Goal: Task Accomplishment & Management: Use online tool/utility

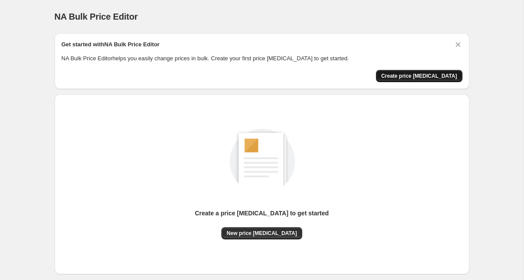
click at [431, 74] on span "Create price [MEDICAL_DATA]" at bounding box center [419, 75] width 76 height 7
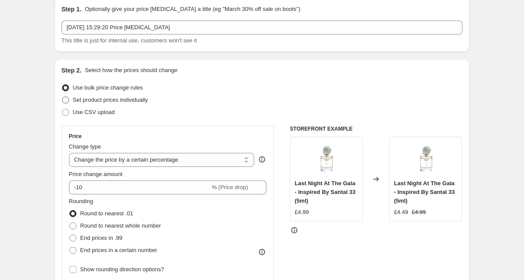
scroll to position [56, 0]
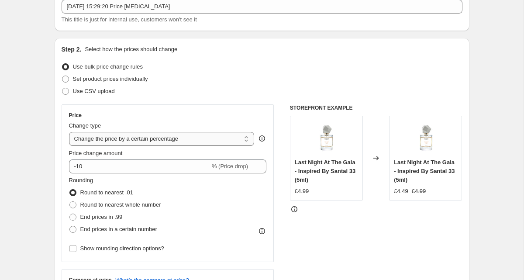
click at [141, 140] on select "Change the price to a certain amount Change the price by a certain amount Chang…" at bounding box center [162, 139] width 186 height 14
select select "ecap"
click at [69, 132] on select "Change the price to a certain amount Change the price by a certain amount Chang…" at bounding box center [162, 139] width 186 height 14
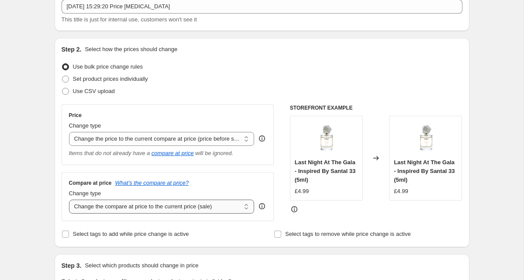
click at [189, 206] on select "Change the compare at price to the current price (sale) Change the compare at p…" at bounding box center [162, 207] width 186 height 14
click at [100, 204] on select "Change the compare at price to the current price (sale) Change the compare at p…" at bounding box center [162, 207] width 186 height 14
select select "remove"
click at [69, 200] on select "Change the compare at price to the current price (sale) Change the compare at p…" at bounding box center [162, 207] width 186 height 14
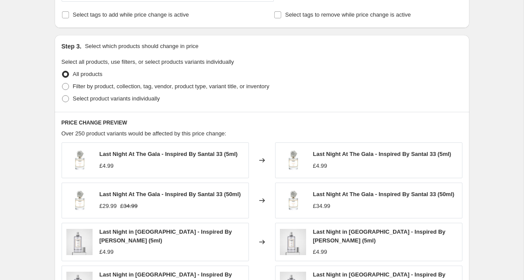
scroll to position [274, 0]
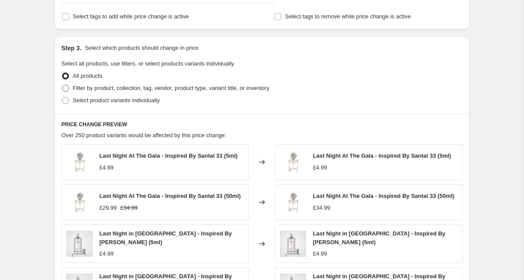
click at [145, 88] on span "Filter by product, collection, tag, vendor, product type, variant title, or inv…" at bounding box center [171, 88] width 196 height 7
click at [62, 85] on input "Filter by product, collection, tag, vendor, product type, variant title, or inv…" at bounding box center [62, 85] width 0 height 0
radio input "true"
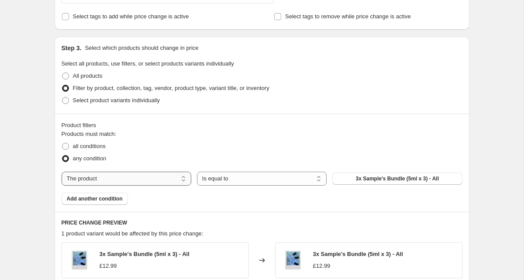
click at [143, 179] on select "The product The product's collection The product's tag The product's vendor The…" at bounding box center [127, 179] width 130 height 14
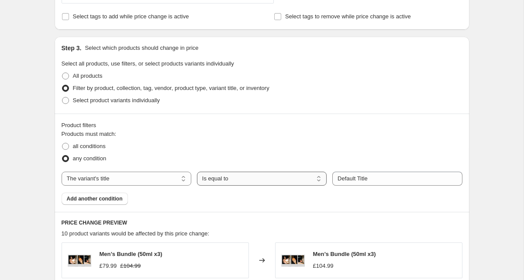
click at [210, 179] on select "Is equal to Is not equal to Contains" at bounding box center [262, 179] width 130 height 14
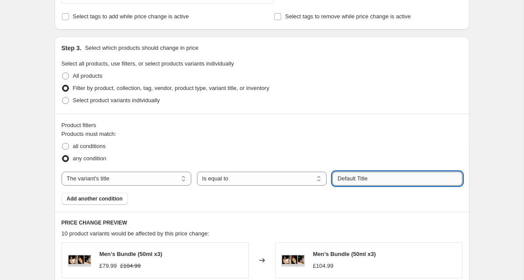
click at [352, 180] on input "Default Title" at bounding box center [397, 179] width 130 height 14
click at [282, 179] on select "Is equal to Is not equal to Contains" at bounding box center [262, 179] width 130 height 14
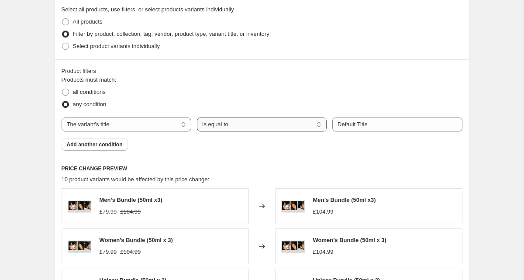
scroll to position [329, 0]
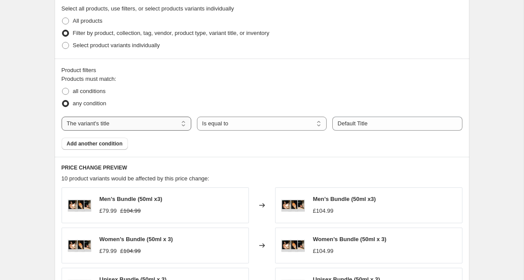
click at [141, 121] on select "The product The product's collection The product's tag The product's vendor The…" at bounding box center [127, 124] width 130 height 14
select select "product"
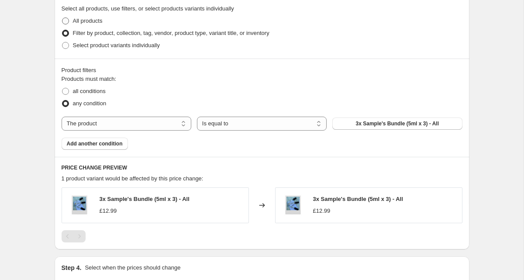
click at [86, 17] on span "All products" at bounding box center [88, 20] width 30 height 7
click at [62, 17] on input "All products" at bounding box center [62, 17] width 0 height 0
radio input "true"
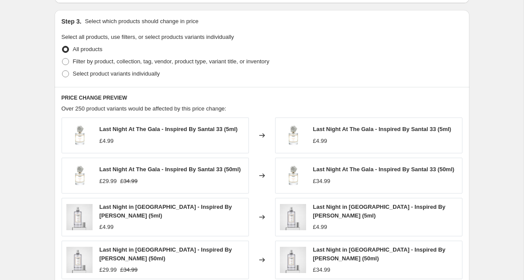
scroll to position [299, 0]
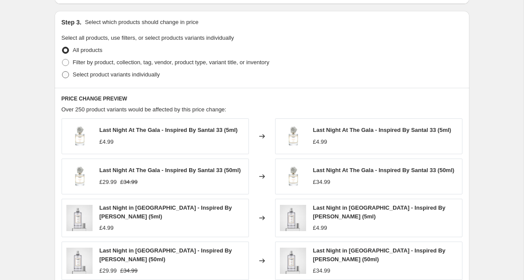
click at [141, 72] on span "Select product variants individually" at bounding box center [116, 74] width 87 height 7
click at [62, 72] on input "Select product variants individually" at bounding box center [62, 71] width 0 height 0
radio input "true"
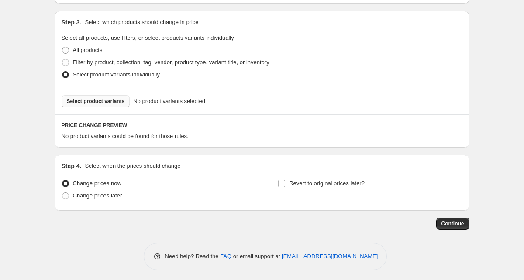
click at [109, 102] on span "Select product variants" at bounding box center [96, 101] width 58 height 7
click at [118, 62] on span "Filter by product, collection, tag, vendor, product type, variant title, or inv…" at bounding box center [171, 62] width 196 height 7
click at [62, 59] on input "Filter by product, collection, tag, vendor, product type, variant title, or inv…" at bounding box center [62, 59] width 0 height 0
radio input "true"
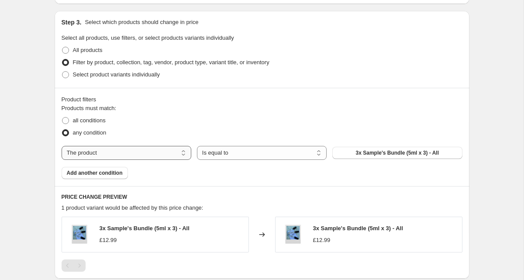
click at [136, 149] on select "The product The product's collection The product's tag The product's vendor The…" at bounding box center [127, 153] width 130 height 14
select select "collection"
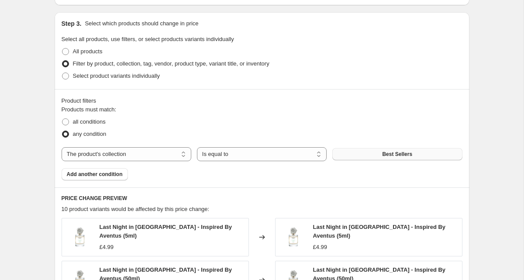
click at [370, 152] on button "Best Sellers" at bounding box center [397, 154] width 130 height 12
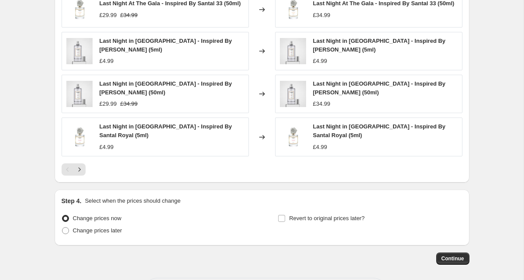
scroll to position [567, 0]
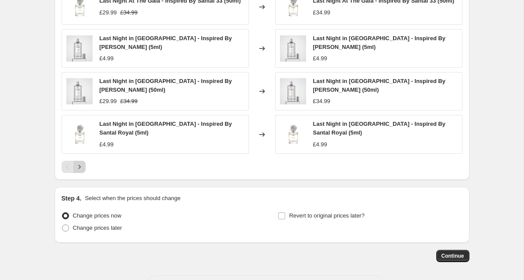
click at [78, 164] on icon "Next" at bounding box center [79, 166] width 9 height 9
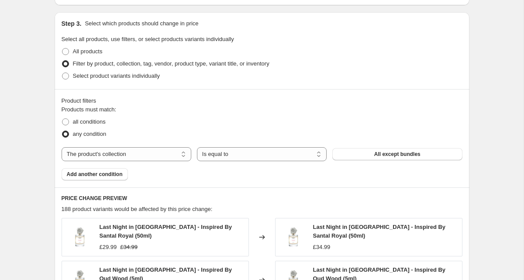
scroll to position [602, 0]
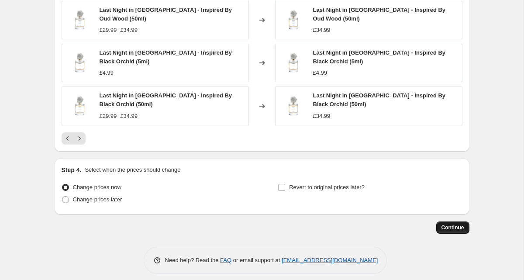
click at [457, 224] on span "Continue" at bounding box center [452, 227] width 23 height 7
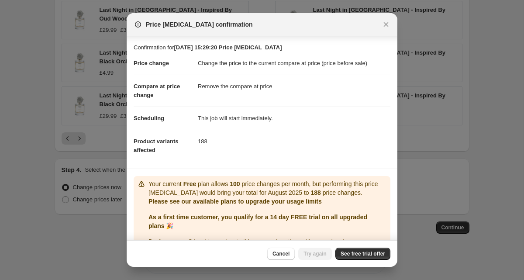
scroll to position [25, 0]
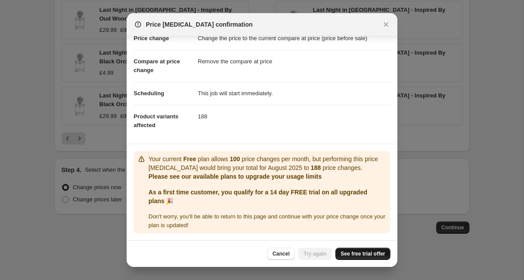
click at [345, 252] on span "See free trial offer" at bounding box center [363, 253] width 45 height 7
click at [316, 258] on button "Try again" at bounding box center [315, 254] width 34 height 12
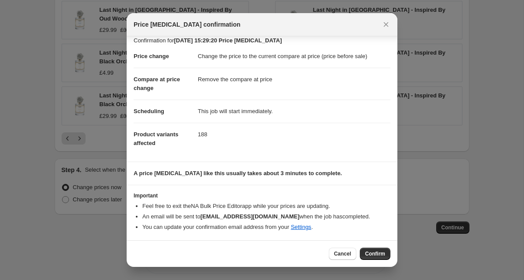
scroll to position [7, 0]
click at [375, 256] on span "Confirm" at bounding box center [375, 253] width 20 height 7
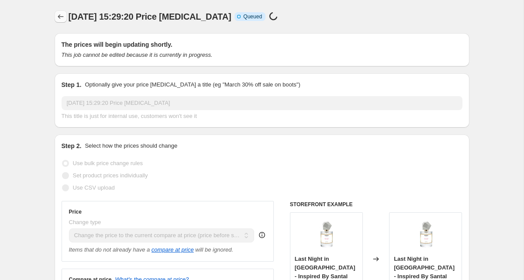
click at [59, 19] on icon "Price change jobs" at bounding box center [60, 16] width 9 height 9
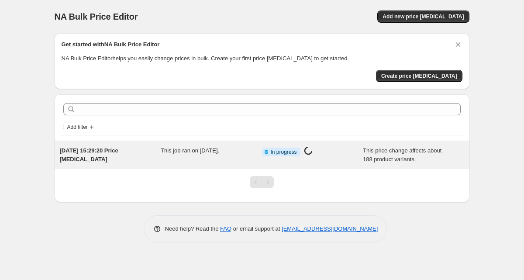
click at [193, 147] on span "This job ran on [DATE]." at bounding box center [190, 150] width 59 height 7
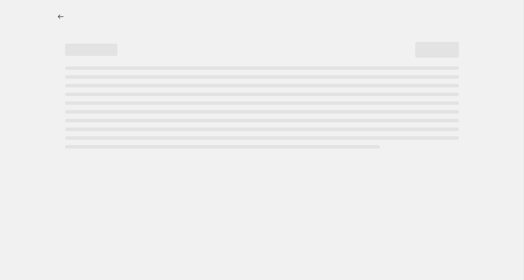
select select "ecap"
select select "remove"
select select "collection"
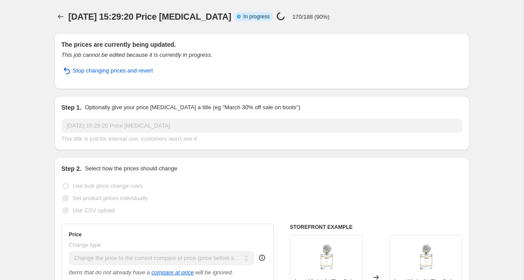
select select "ecap"
select select "remove"
select select "collection"
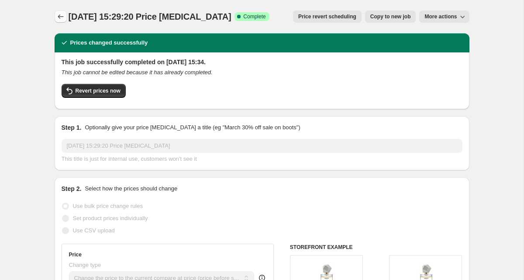
click at [57, 12] on icon "Price change jobs" at bounding box center [60, 16] width 9 height 9
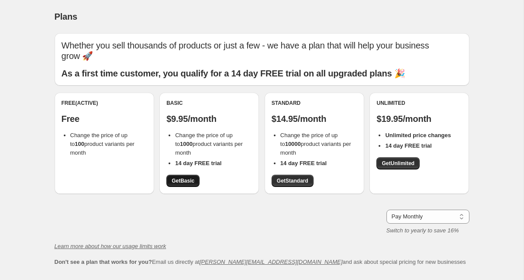
click at [187, 177] on span "Get Basic" at bounding box center [183, 180] width 23 height 7
